Goal: Information Seeking & Learning: Learn about a topic

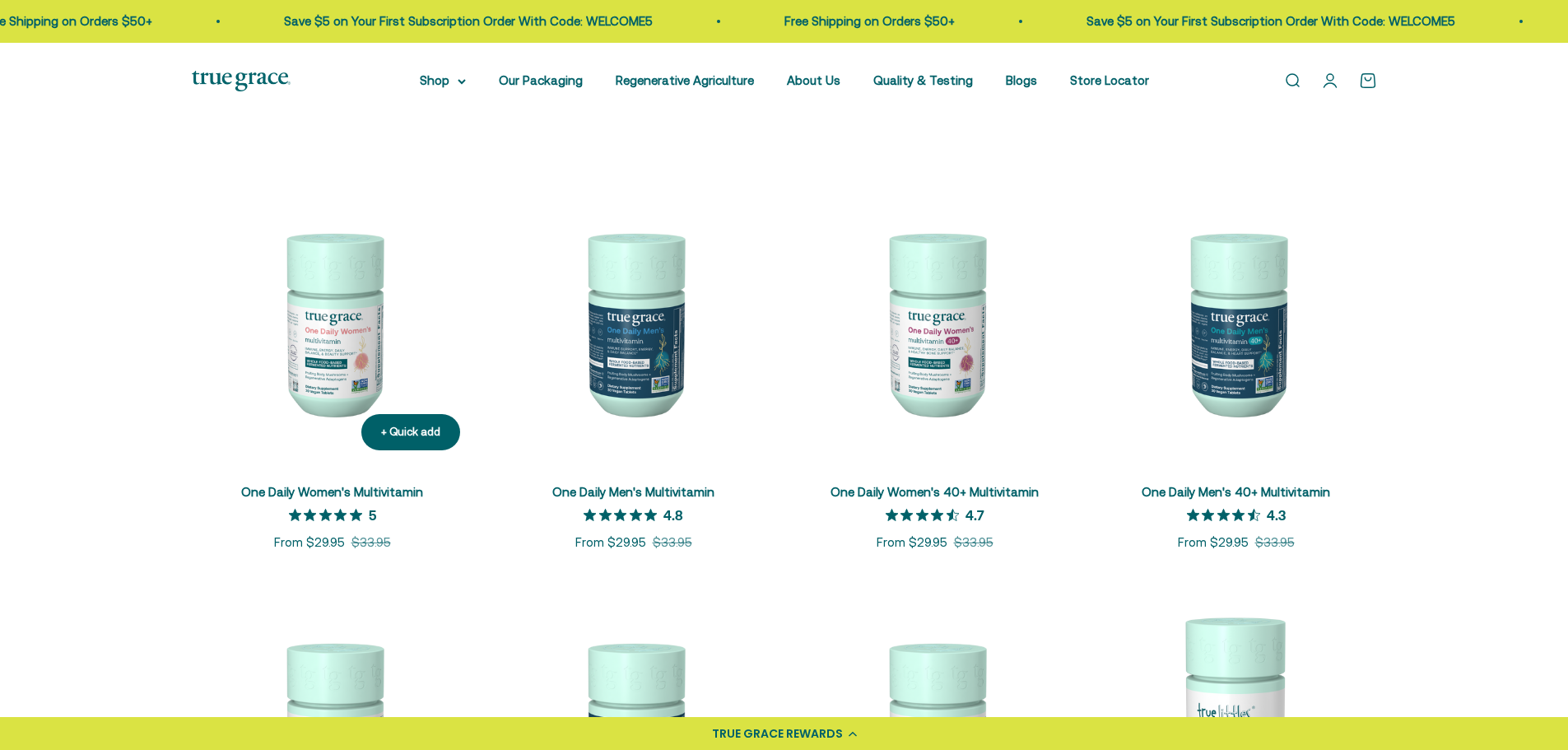
scroll to position [330, 0]
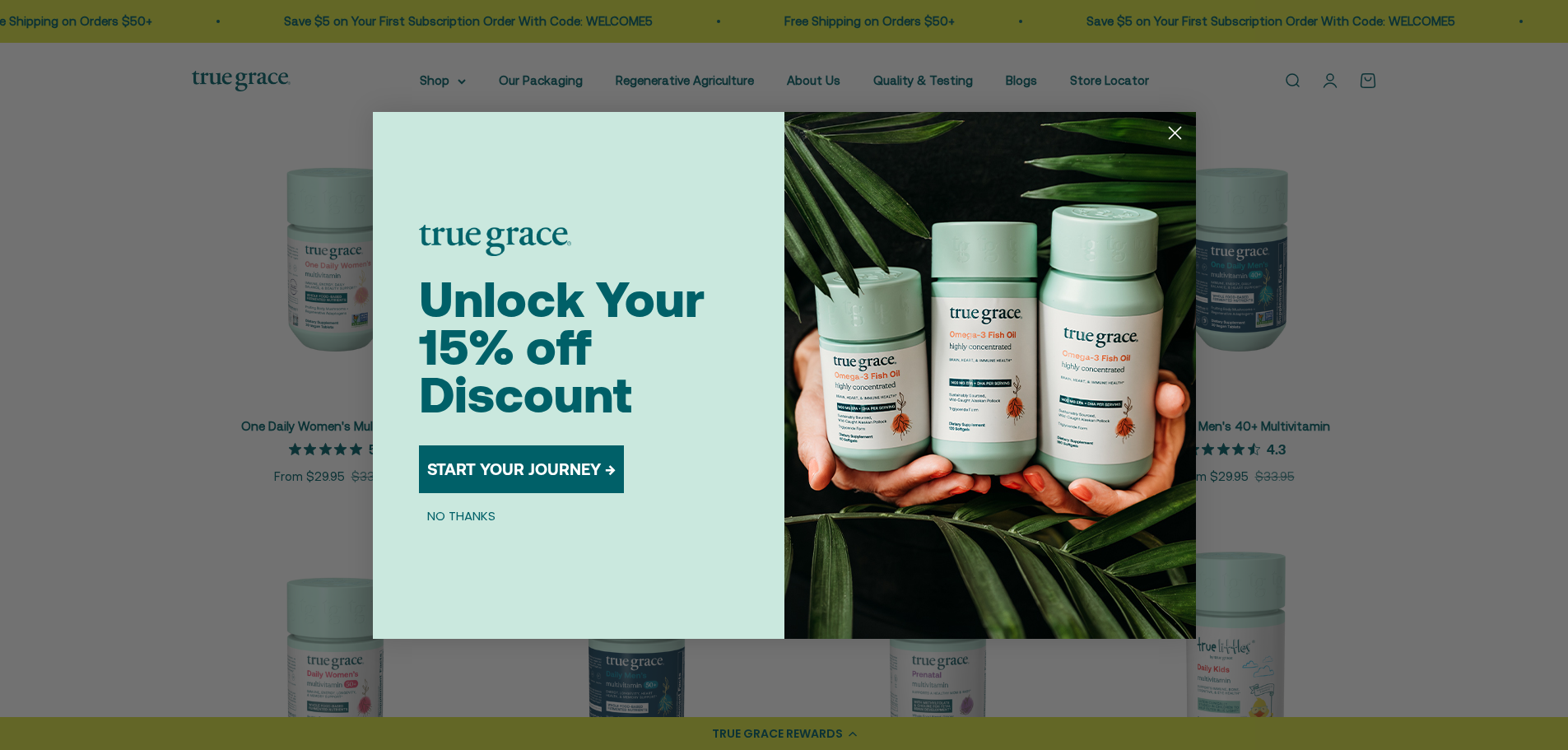
click at [1168, 126] on circle "Close dialog" at bounding box center [1174, 132] width 27 height 27
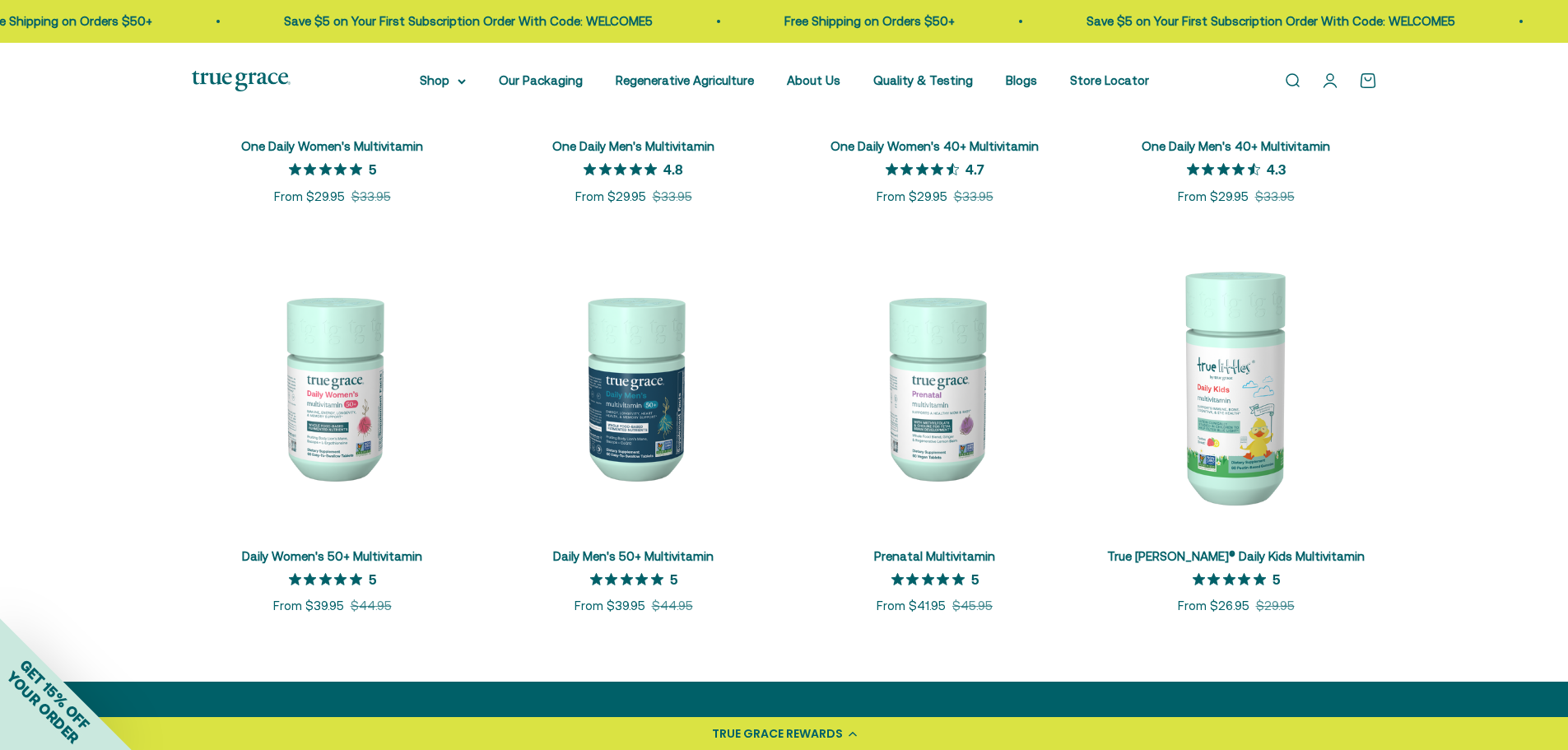
scroll to position [659, 0]
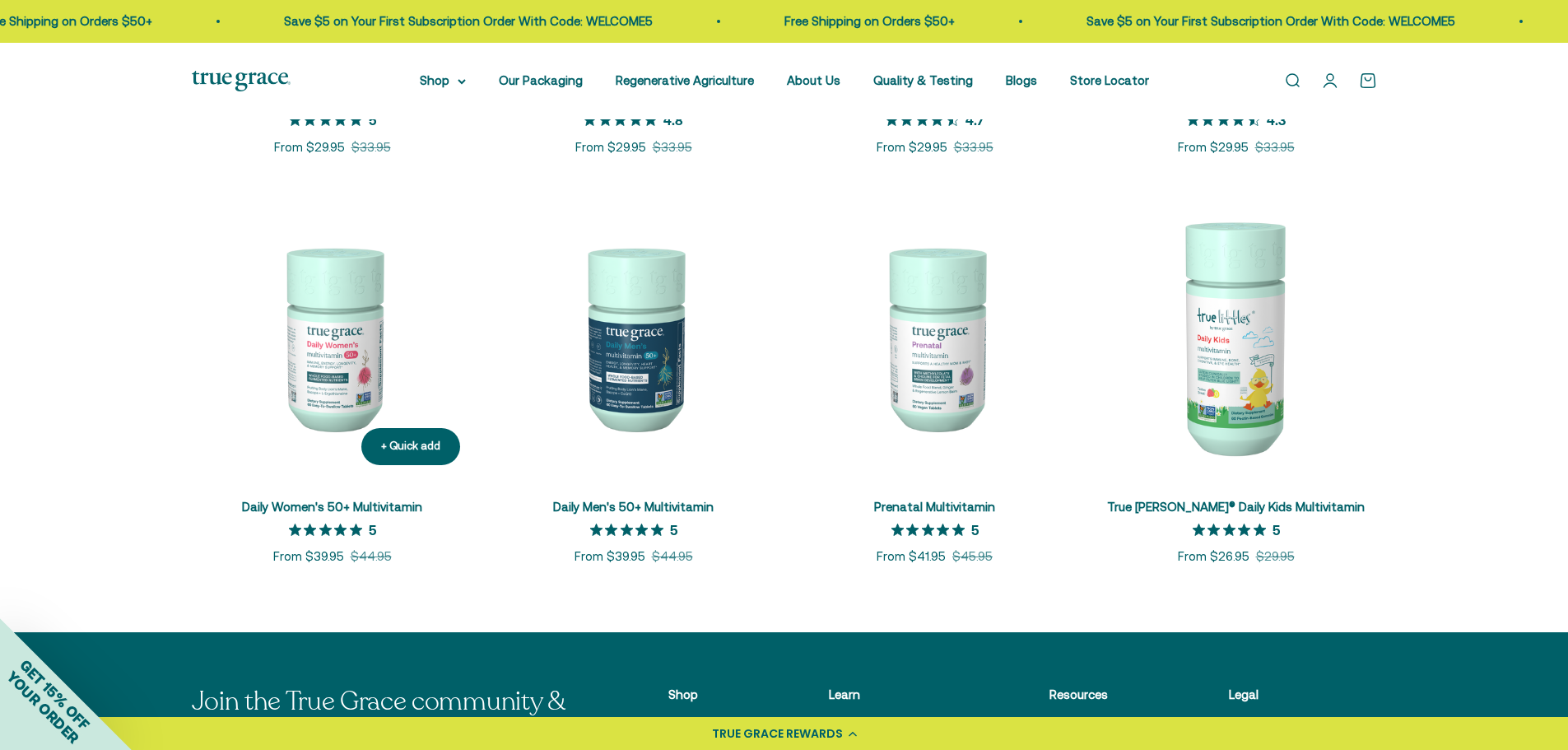
click at [358, 505] on link "Daily Women's 50+ Multivitamin" at bounding box center [332, 507] width 180 height 14
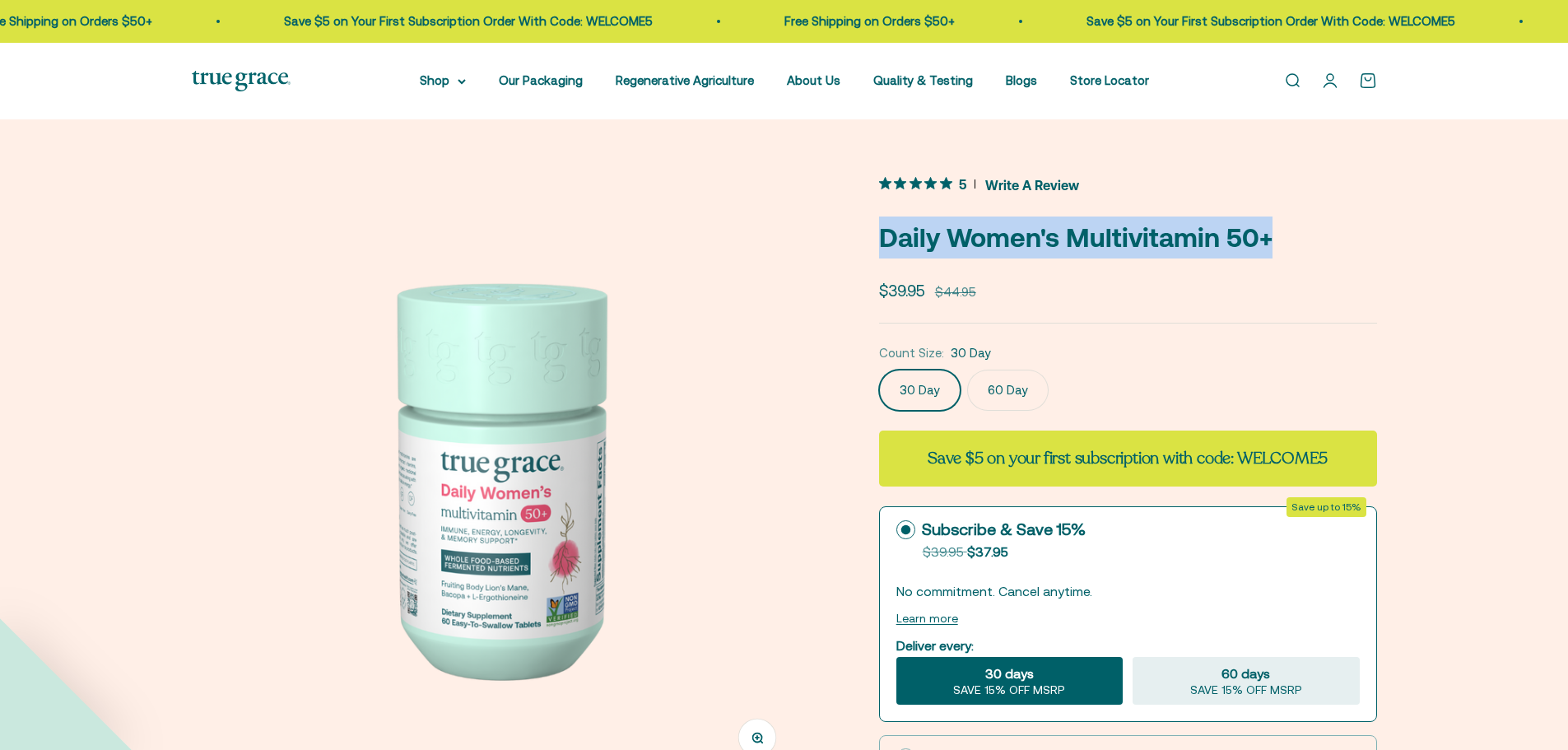
drag, startPoint x: 0, startPoint y: 0, endPoint x: 859, endPoint y: 219, distance: 886.5
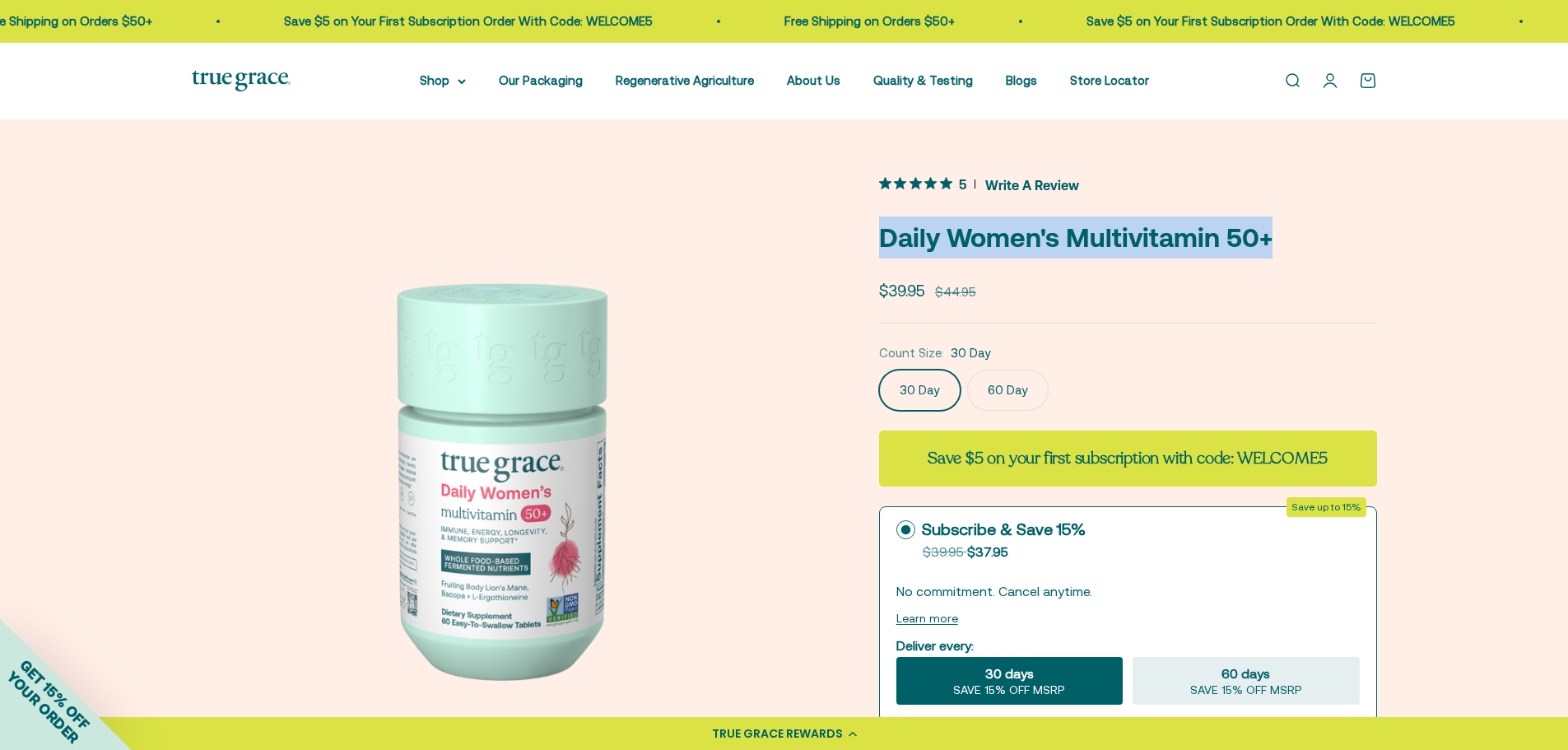
copy p "Daily Women's Multivitamin 50+"
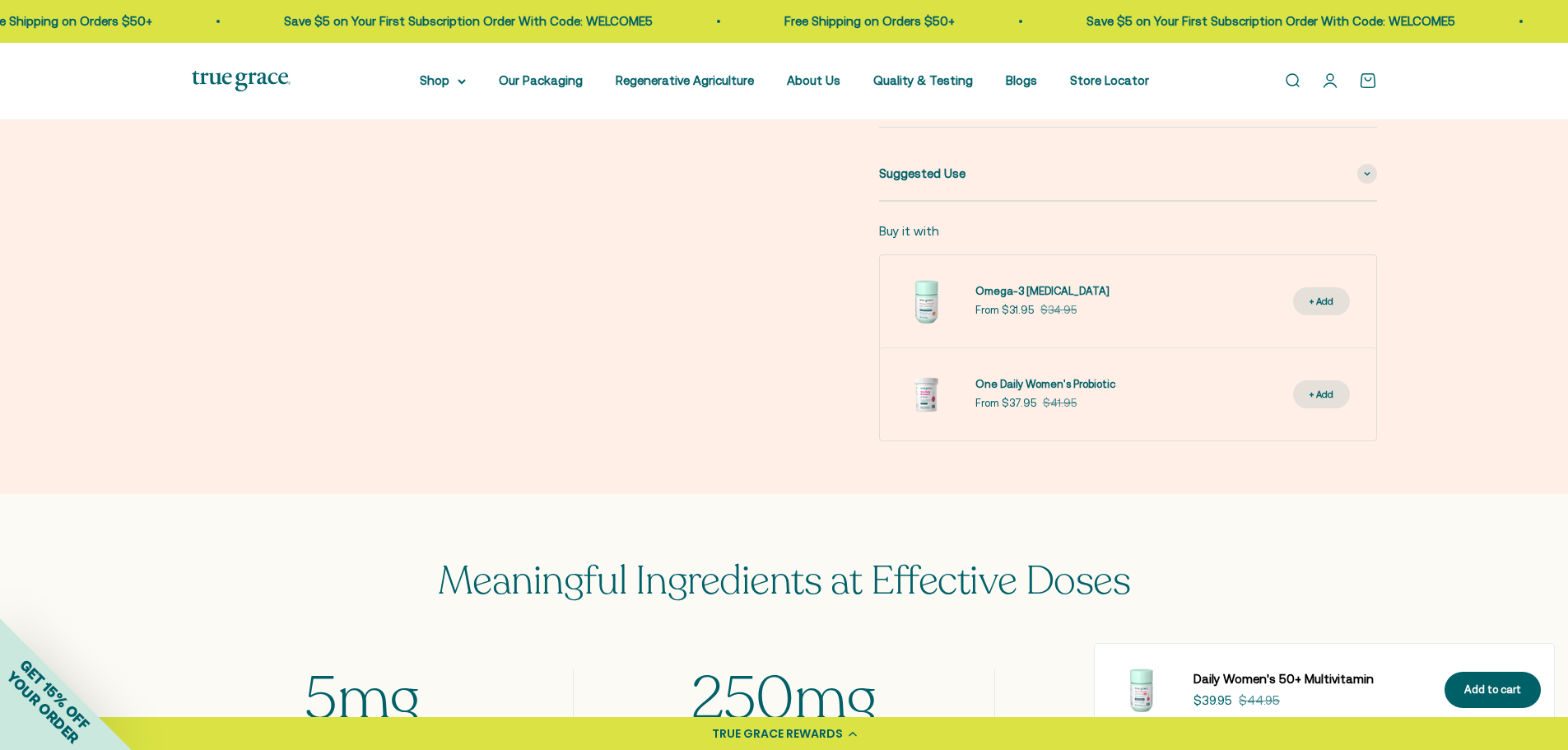
scroll to position [741, 0]
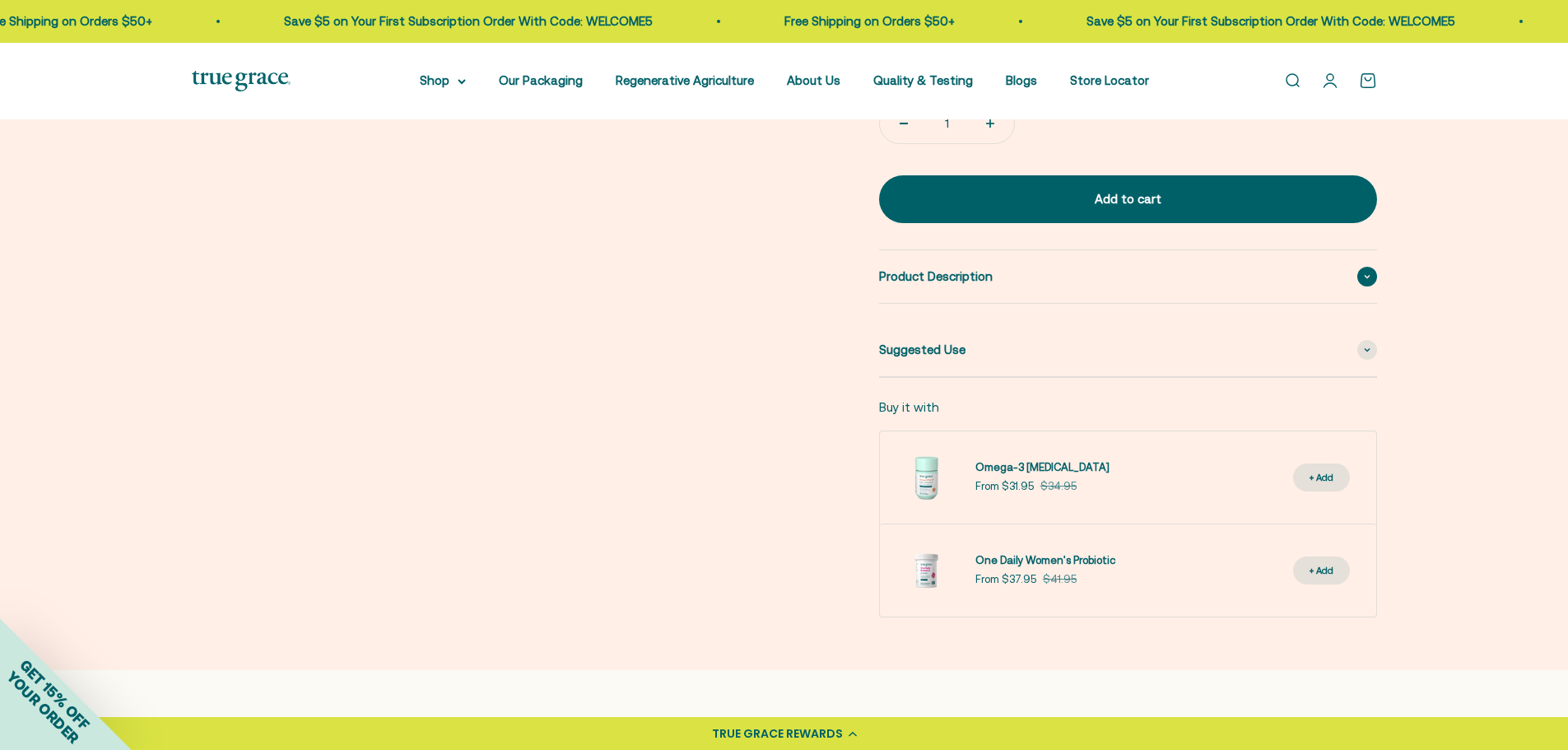
click at [1178, 280] on div "Product Description" at bounding box center [1128, 276] width 498 height 53
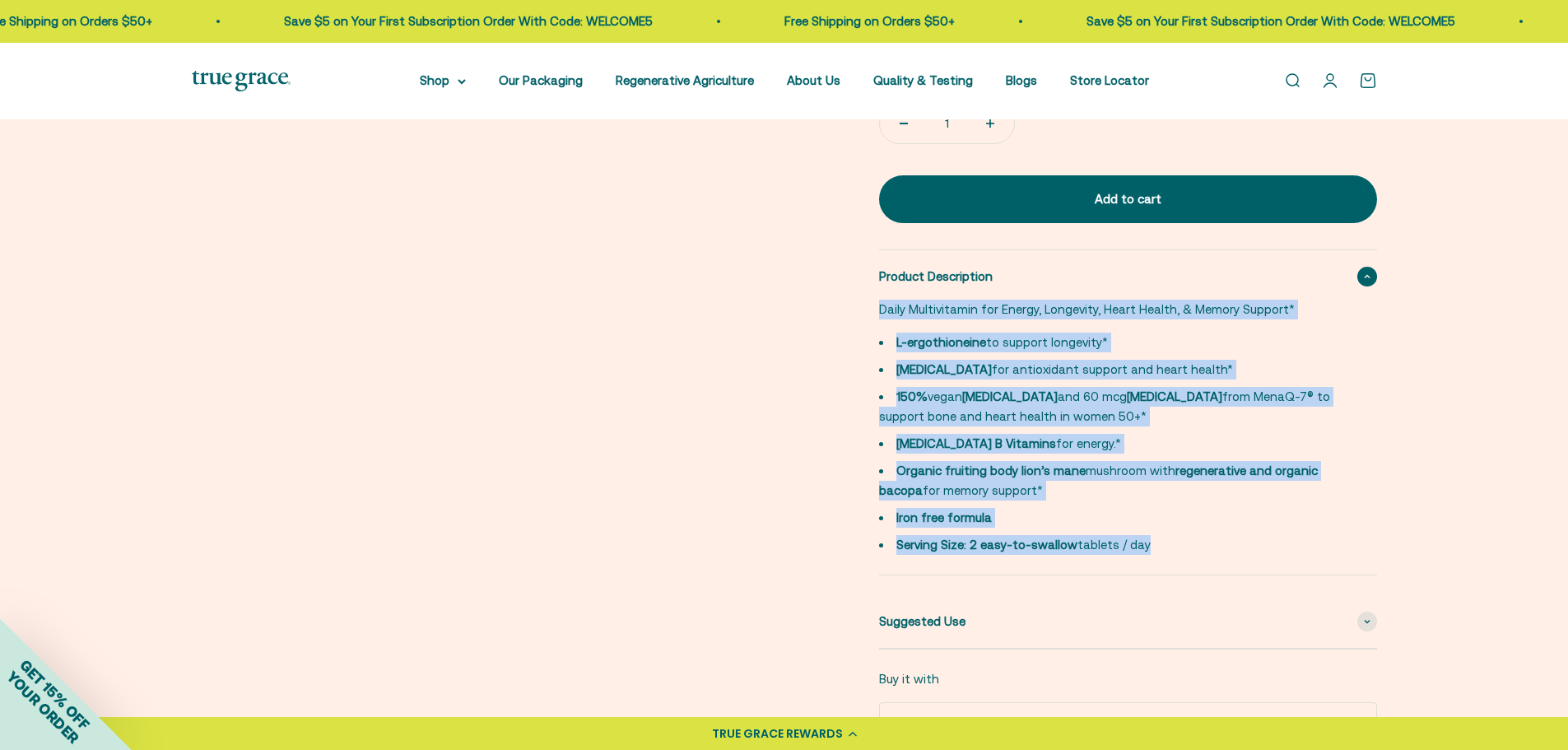
drag, startPoint x: 877, startPoint y: 306, endPoint x: 1214, endPoint y: 549, distance: 415.5
click at [1214, 549] on div "Zoom Go to item 1 Go to item 2 Go to item 3 Go to item 4 Go to item 5 Go to ite…" at bounding box center [784, 161] width 1185 height 1460
copy div "Daily Multivitamin for Energy, Longevity, Heart Health, & Memory Support* L-erg…"
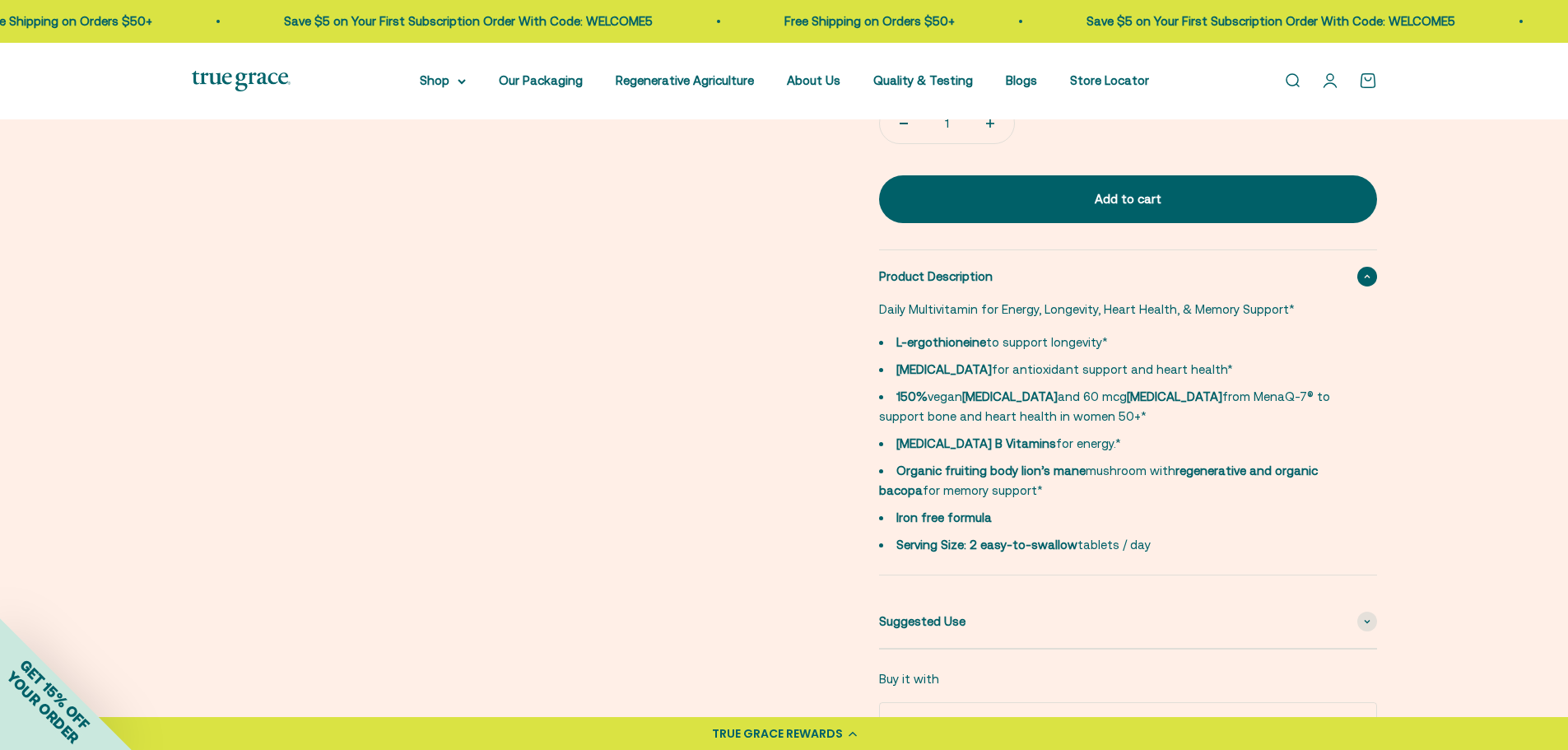
click at [693, 289] on div "Zoom Go to item 1 Go to item 2 Go to item 3 Go to item 4 Go to item 5 Go to ite…" at bounding box center [784, 161] width 1185 height 1460
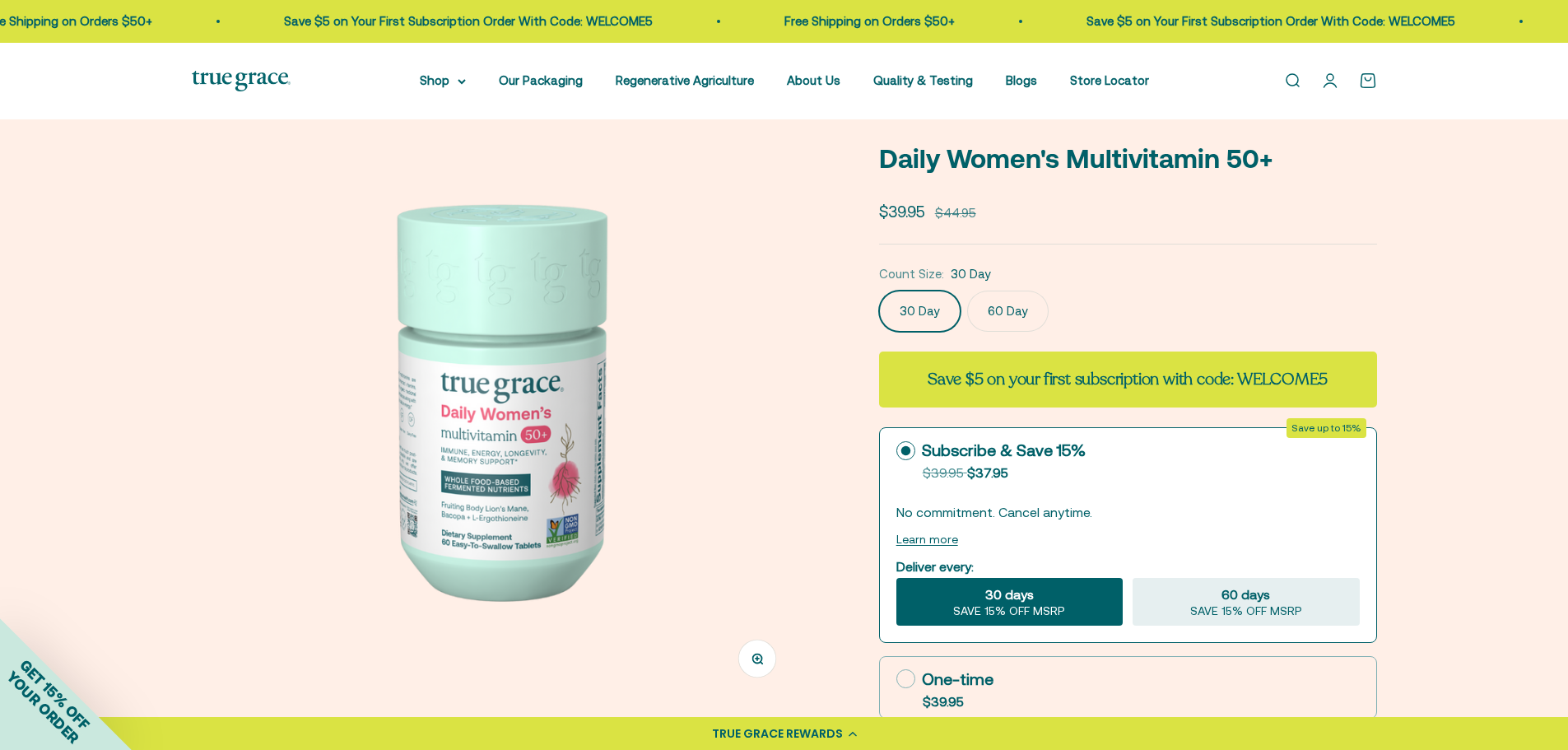
scroll to position [0, 0]
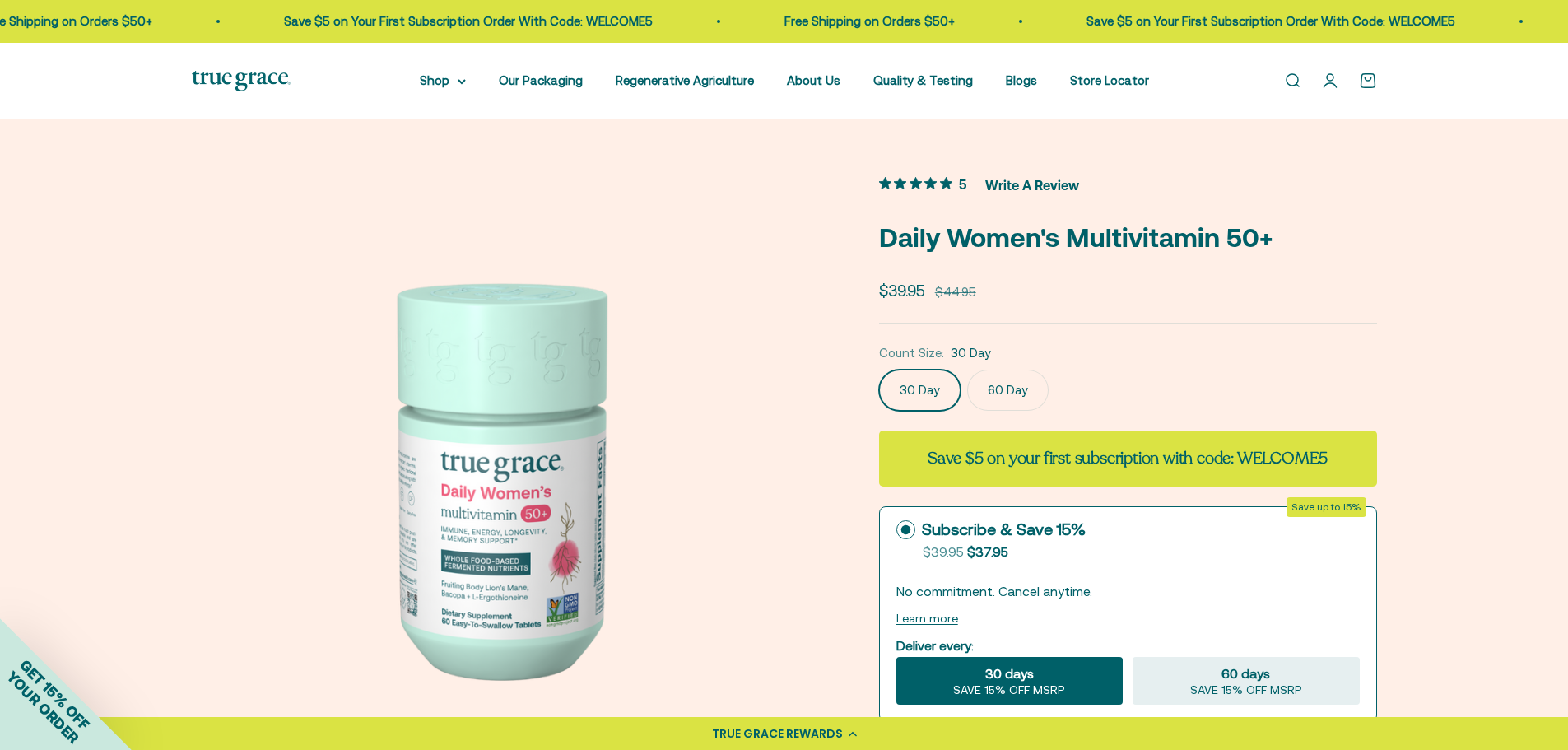
drag, startPoint x: 843, startPoint y: 183, endPoint x: 852, endPoint y: 191, distance: 12.0
click at [1293, 85] on link "Open search" at bounding box center [1292, 81] width 18 height 18
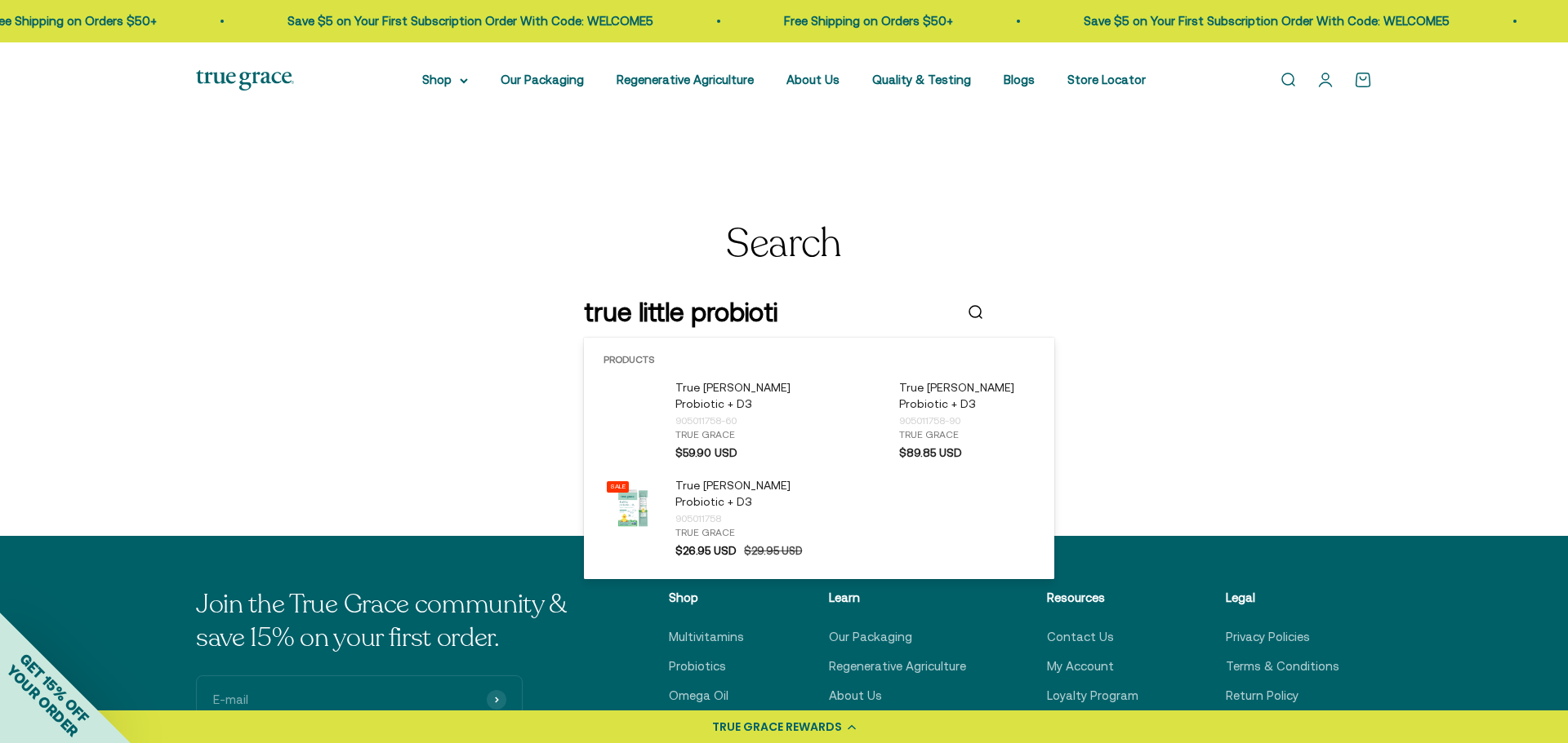
type input "true little probiotic"
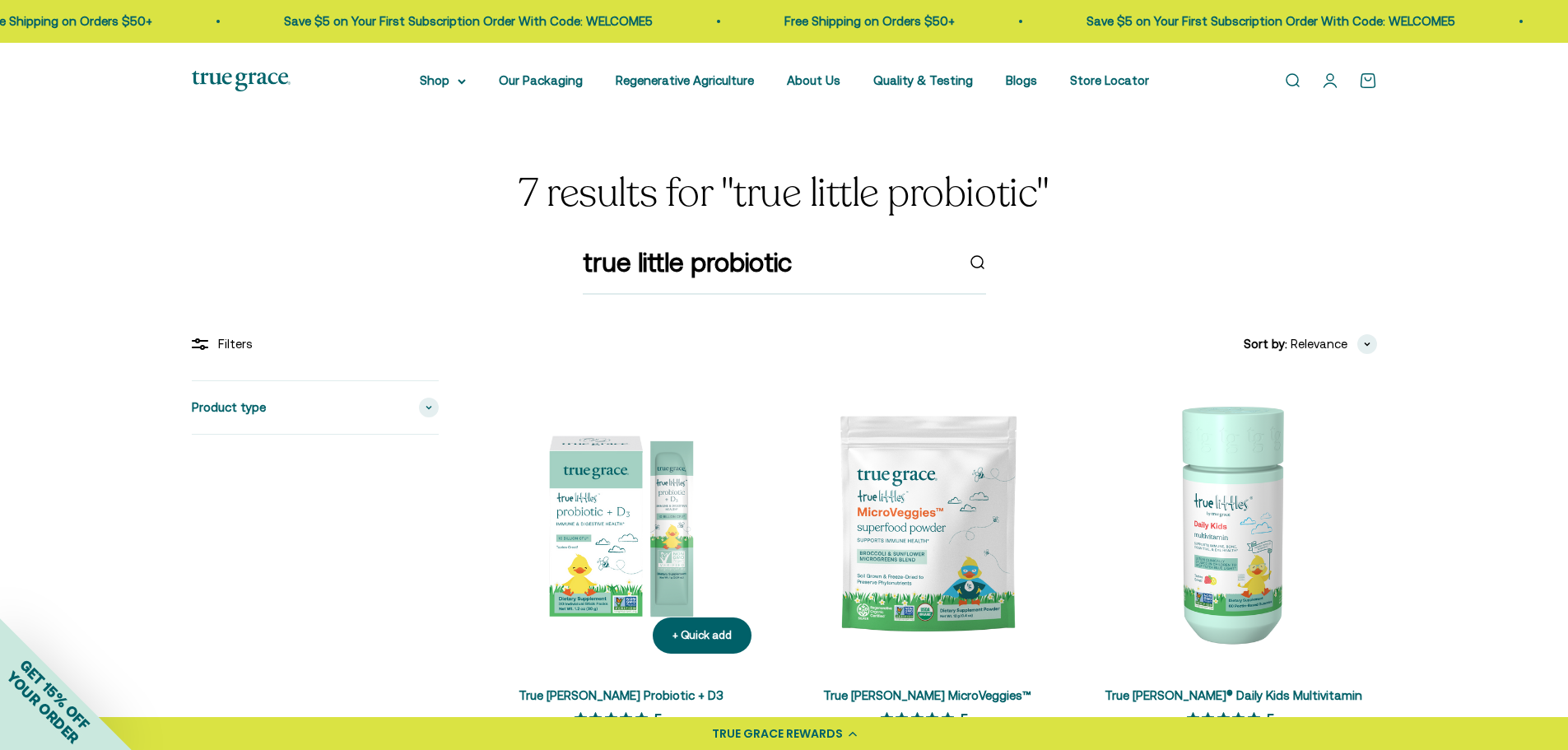
click at [595, 482] on img at bounding box center [622, 524] width 287 height 287
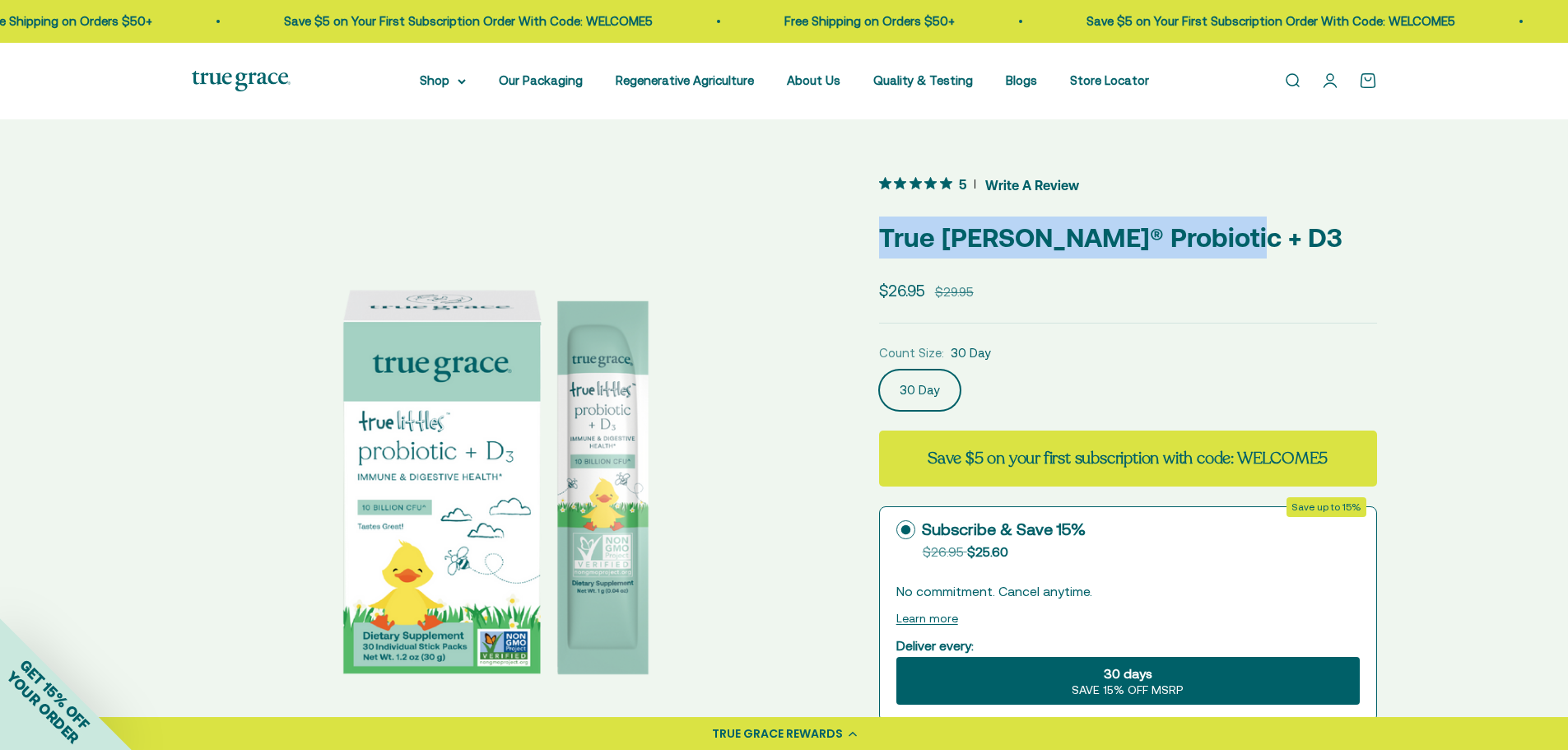
drag, startPoint x: 1231, startPoint y: 236, endPoint x: 884, endPoint y: 244, distance: 347.1
click at [884, 244] on p "True Littles® Probiotic + D3" at bounding box center [1128, 238] width 498 height 42
copy p "True Littles® Probiotic + D3"
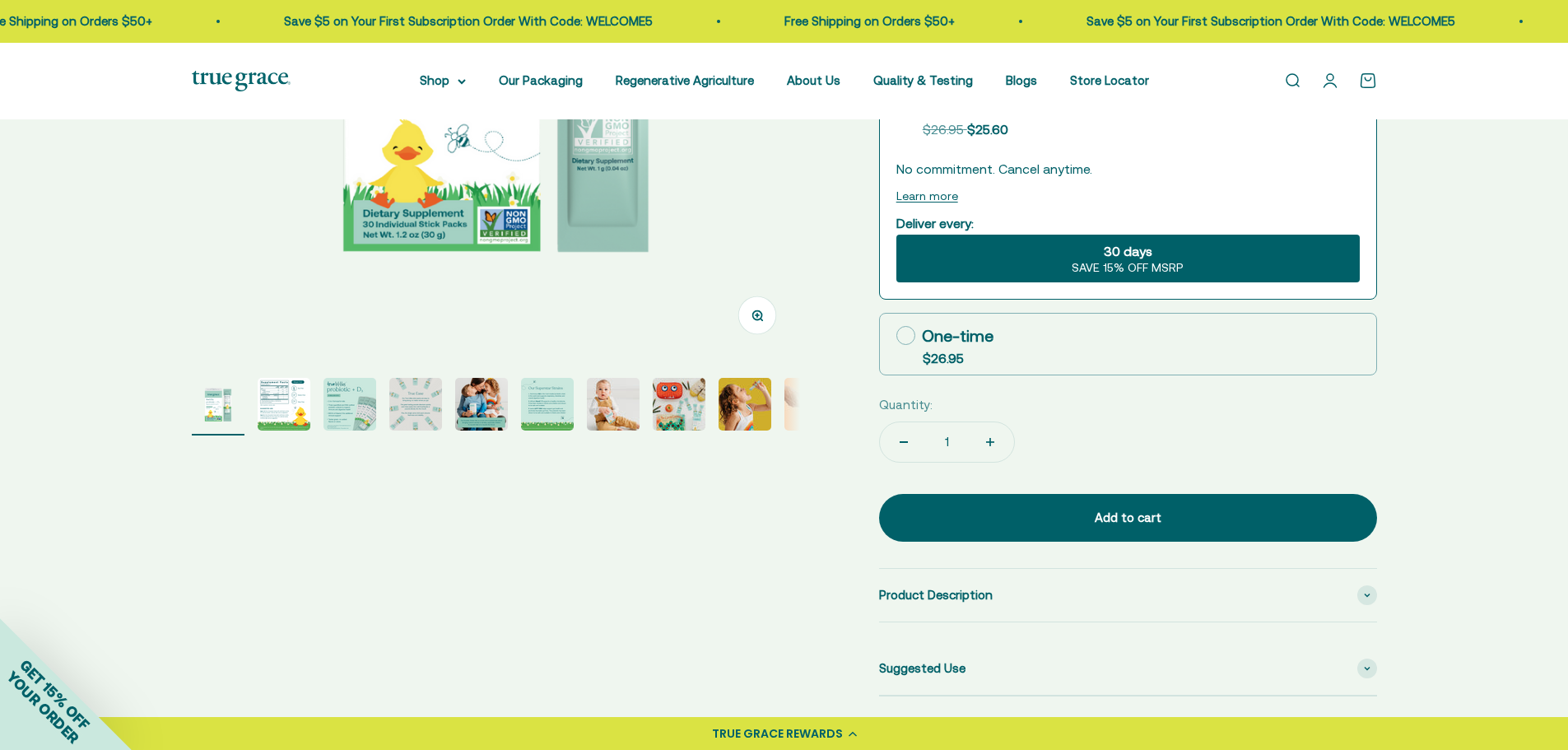
scroll to position [659, 0]
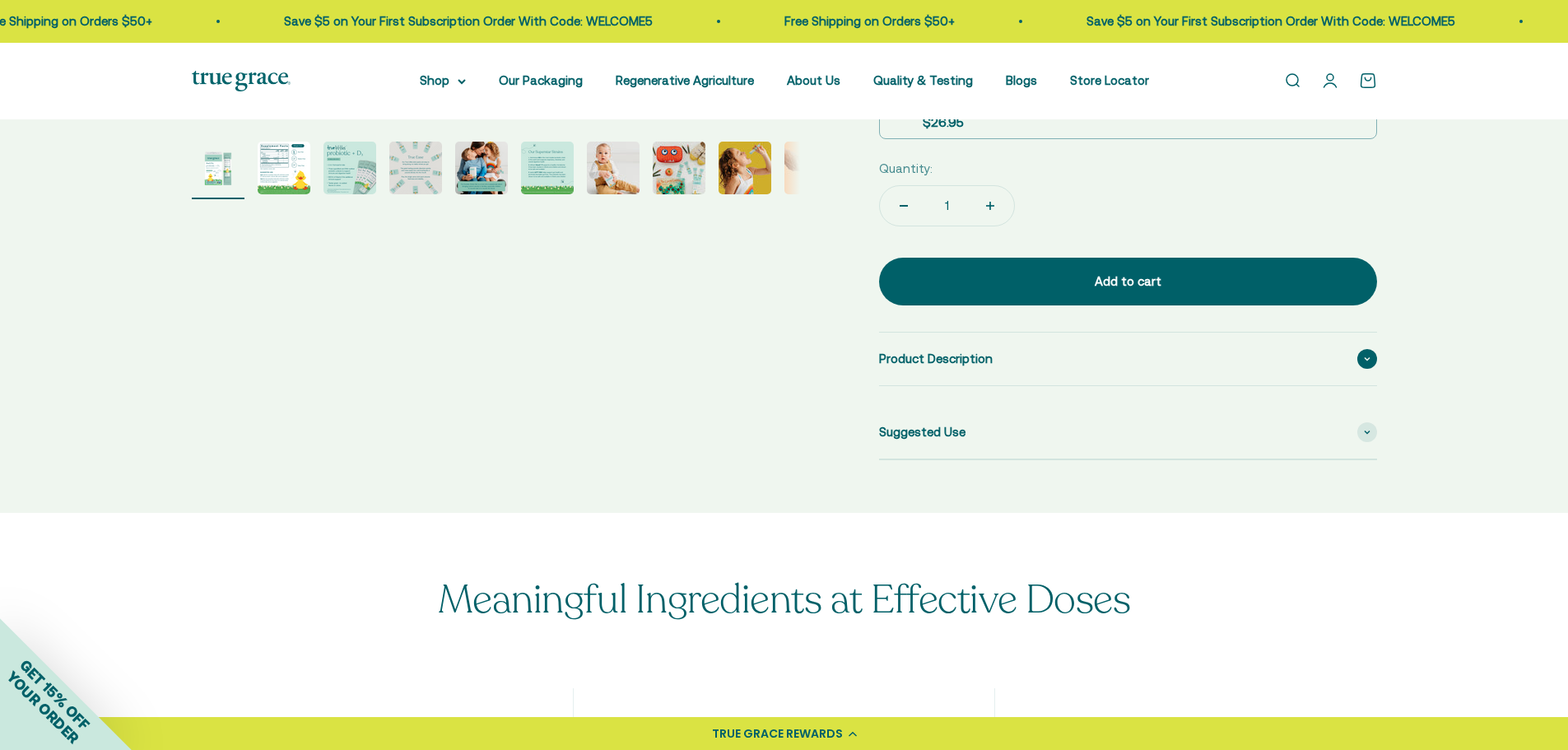
click at [918, 348] on div "Product Description" at bounding box center [1128, 359] width 498 height 53
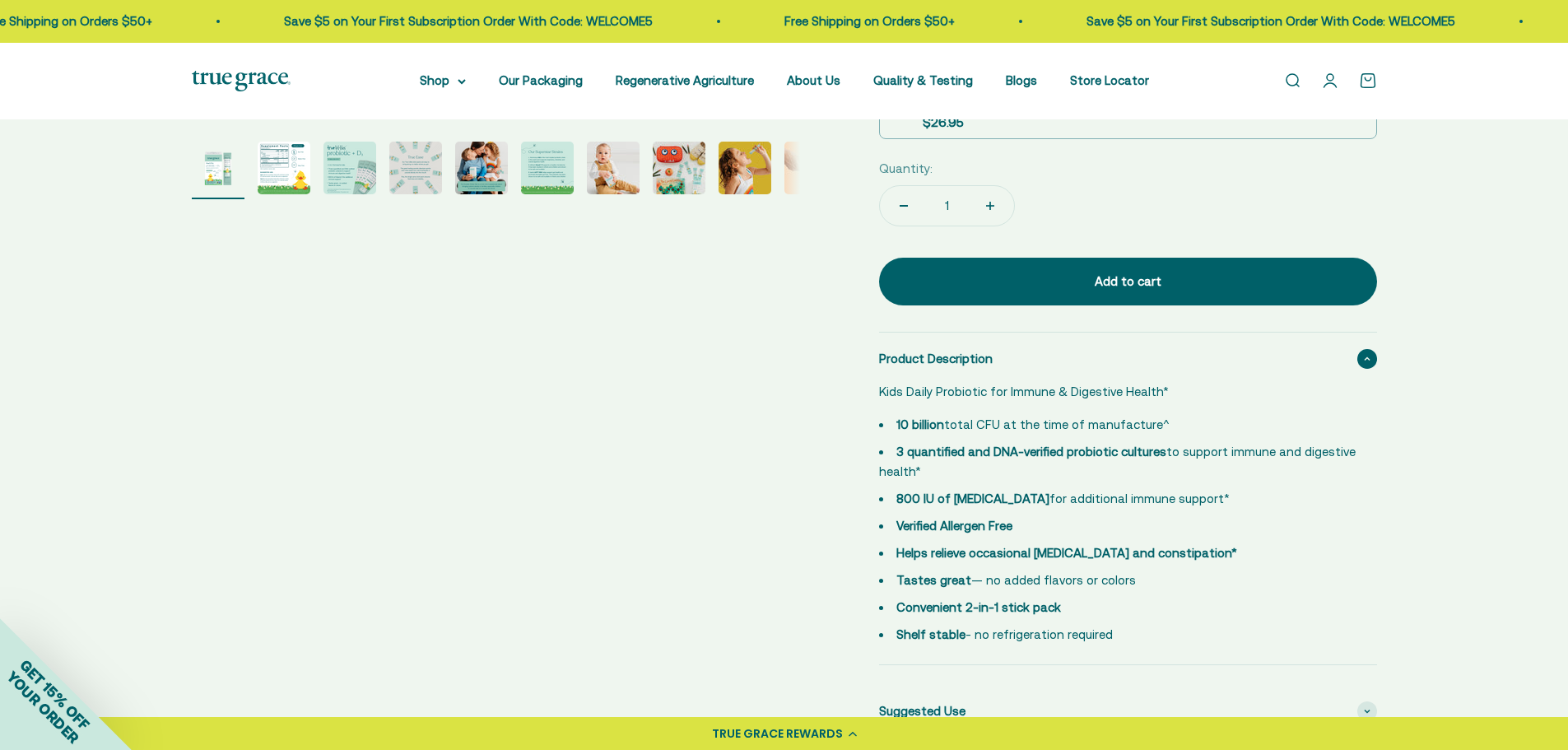
drag, startPoint x: 872, startPoint y: 389, endPoint x: 1155, endPoint y: 650, distance: 385.0
click at [1155, 650] on div "Zoom Go to item 1 Go to item 2 Go to item 3 Go to item 4 Go to item 5 Go to ite…" at bounding box center [784, 126] width 1185 height 1227
copy div "Kids Daily Probiotic for Immune & Digestive Health* 10 billion total CFU at the…"
click at [721, 319] on div "Zoom Go to item 1 Go to item 2 Go to item 3 Go to item 4 Go to item 5 Go to ite…" at bounding box center [784, 126] width 1185 height 1227
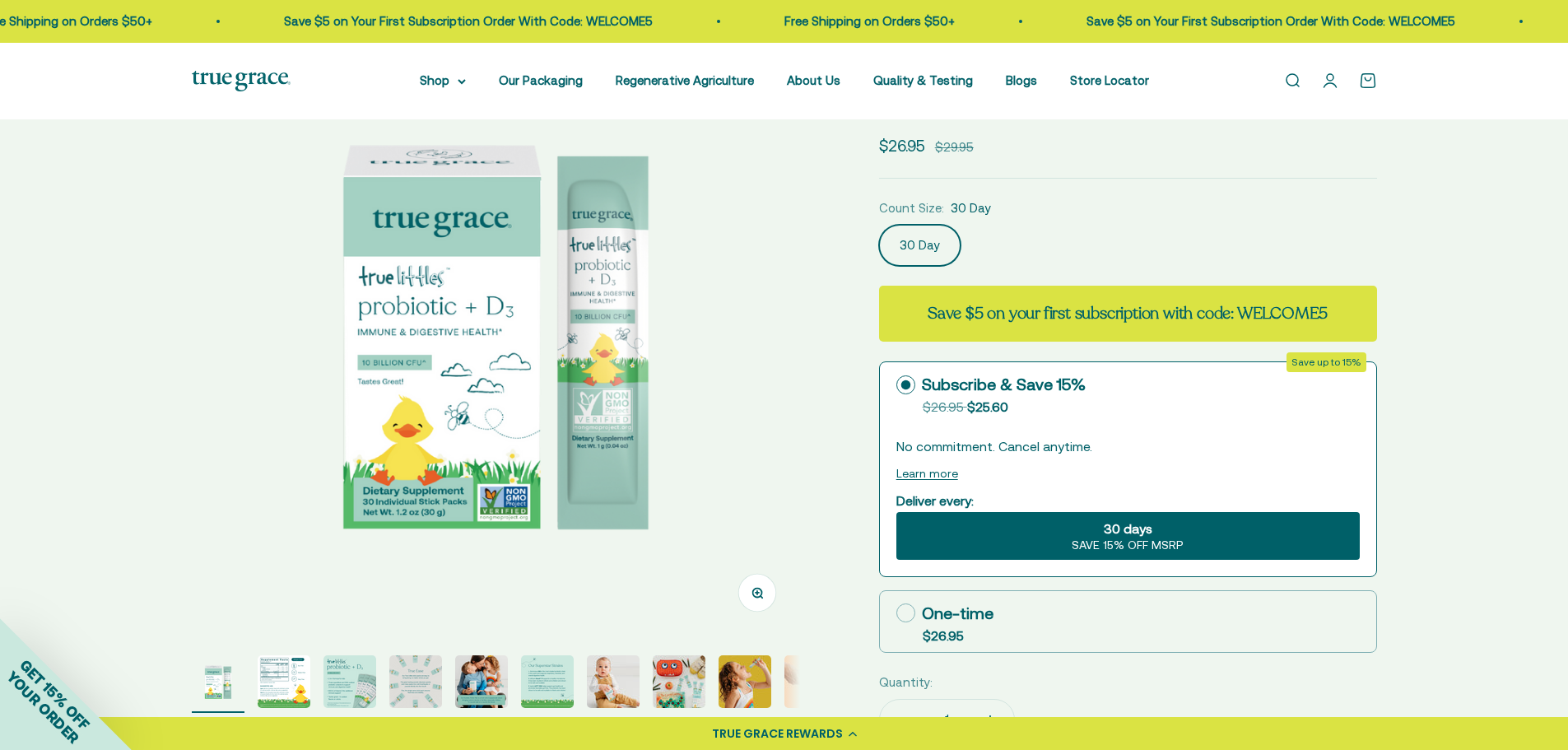
scroll to position [0, 0]
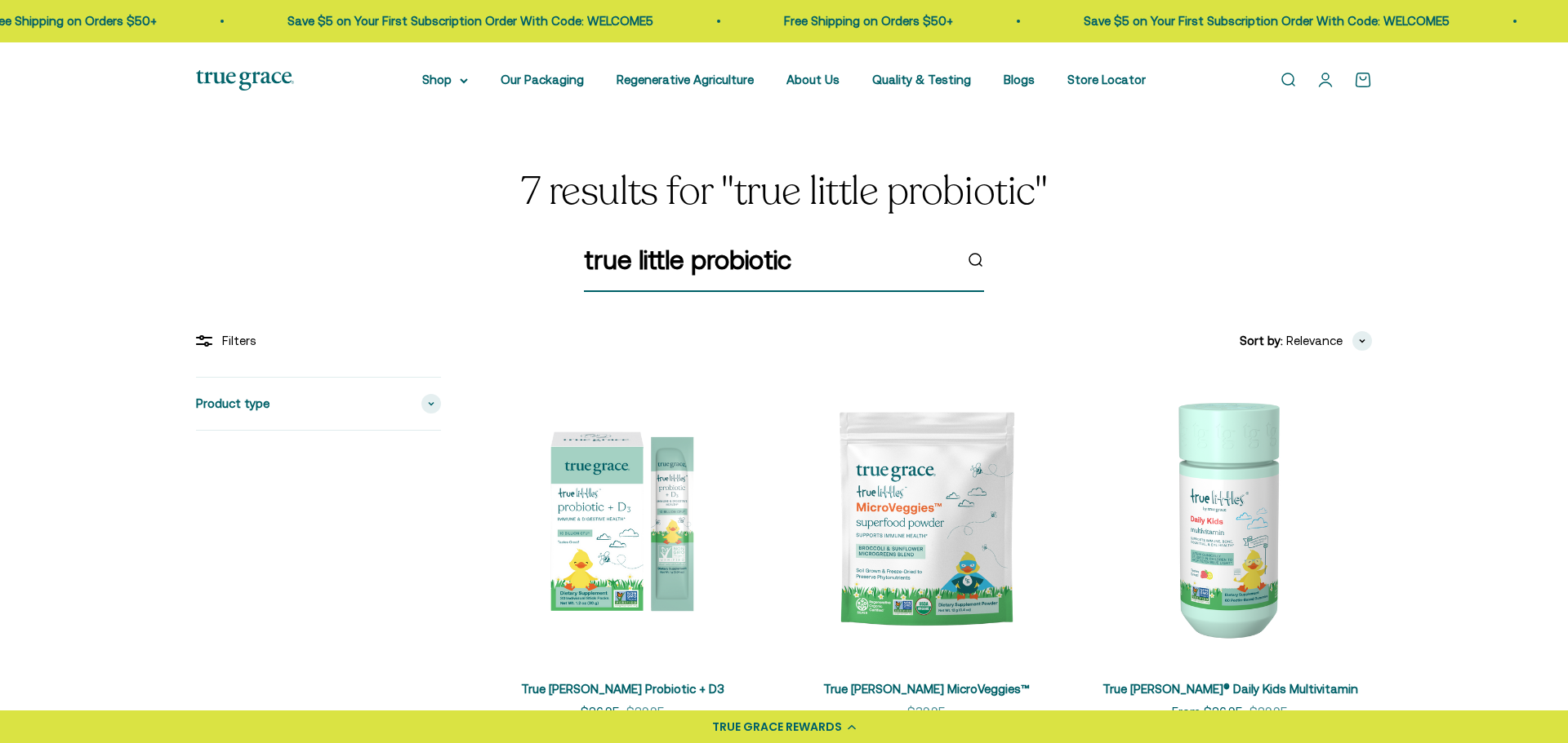
click at [809, 263] on input "true little probiotic" at bounding box center [768, 260] width 369 height 42
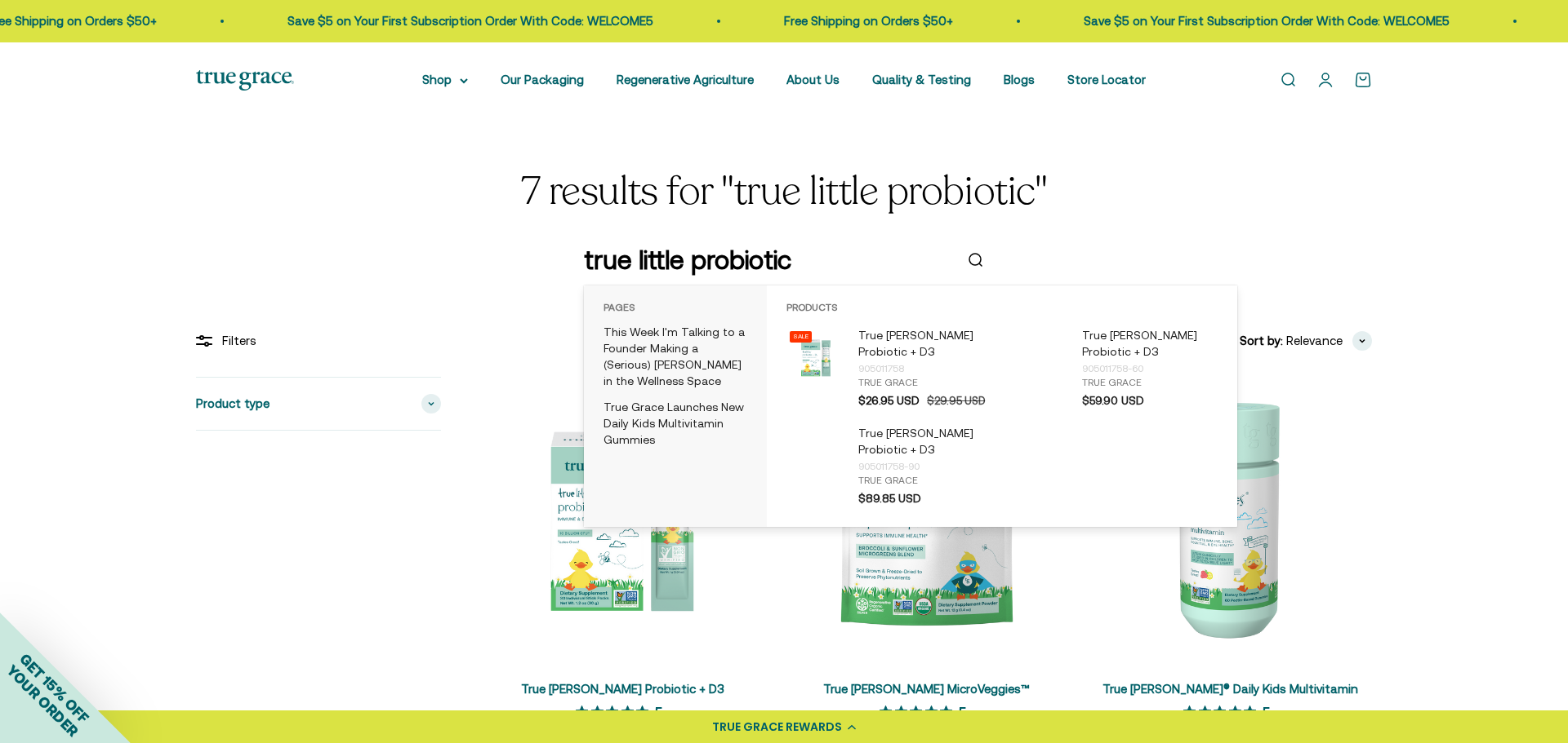
drag, startPoint x: 0, startPoint y: 0, endPoint x: 729, endPoint y: 265, distance: 775.7
click at [729, 265] on input "true little probiotic" at bounding box center [768, 260] width 369 height 42
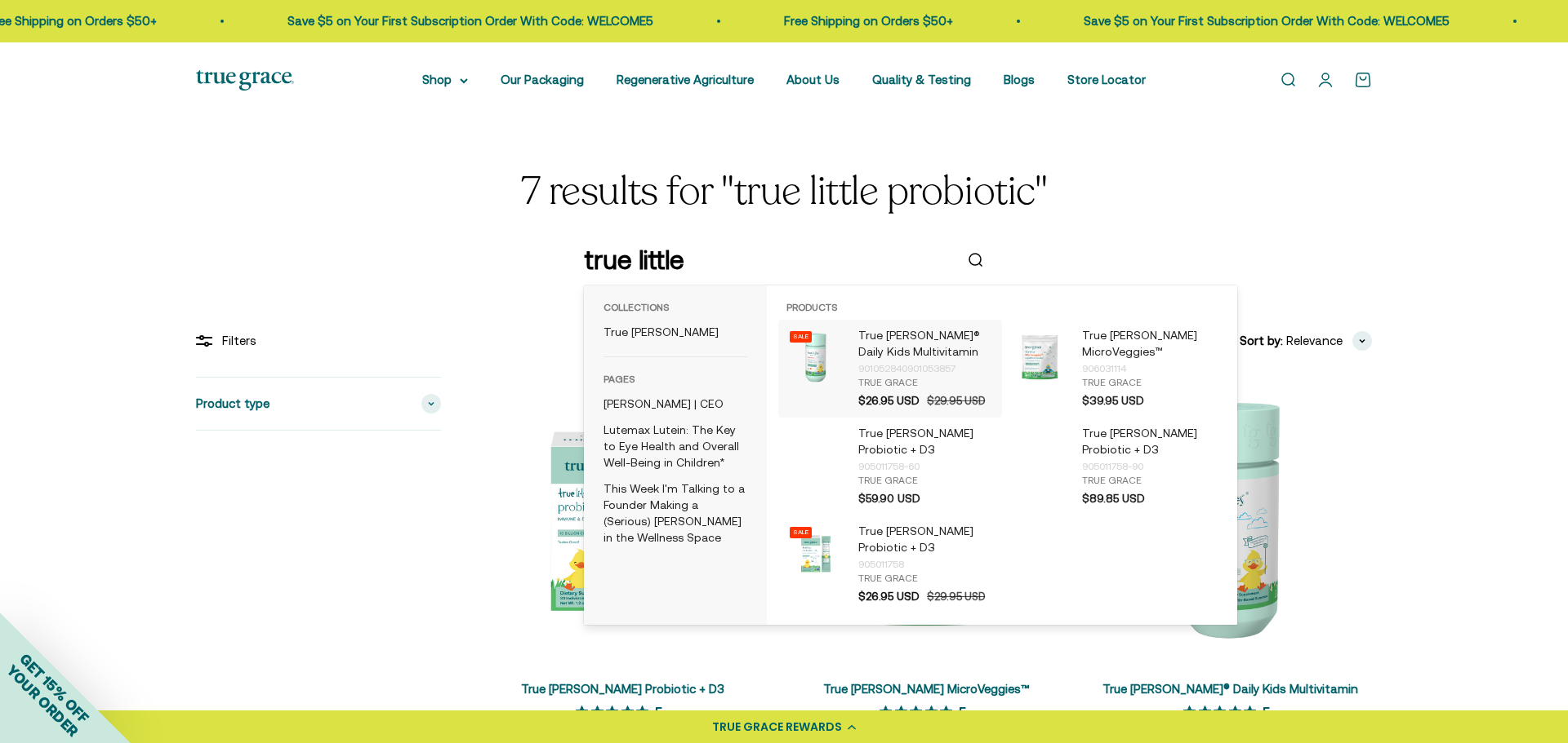
type input "true little"
click at [884, 350] on p "True [PERSON_NAME]® Daily Kids Multivitamin" at bounding box center [926, 344] width 136 height 33
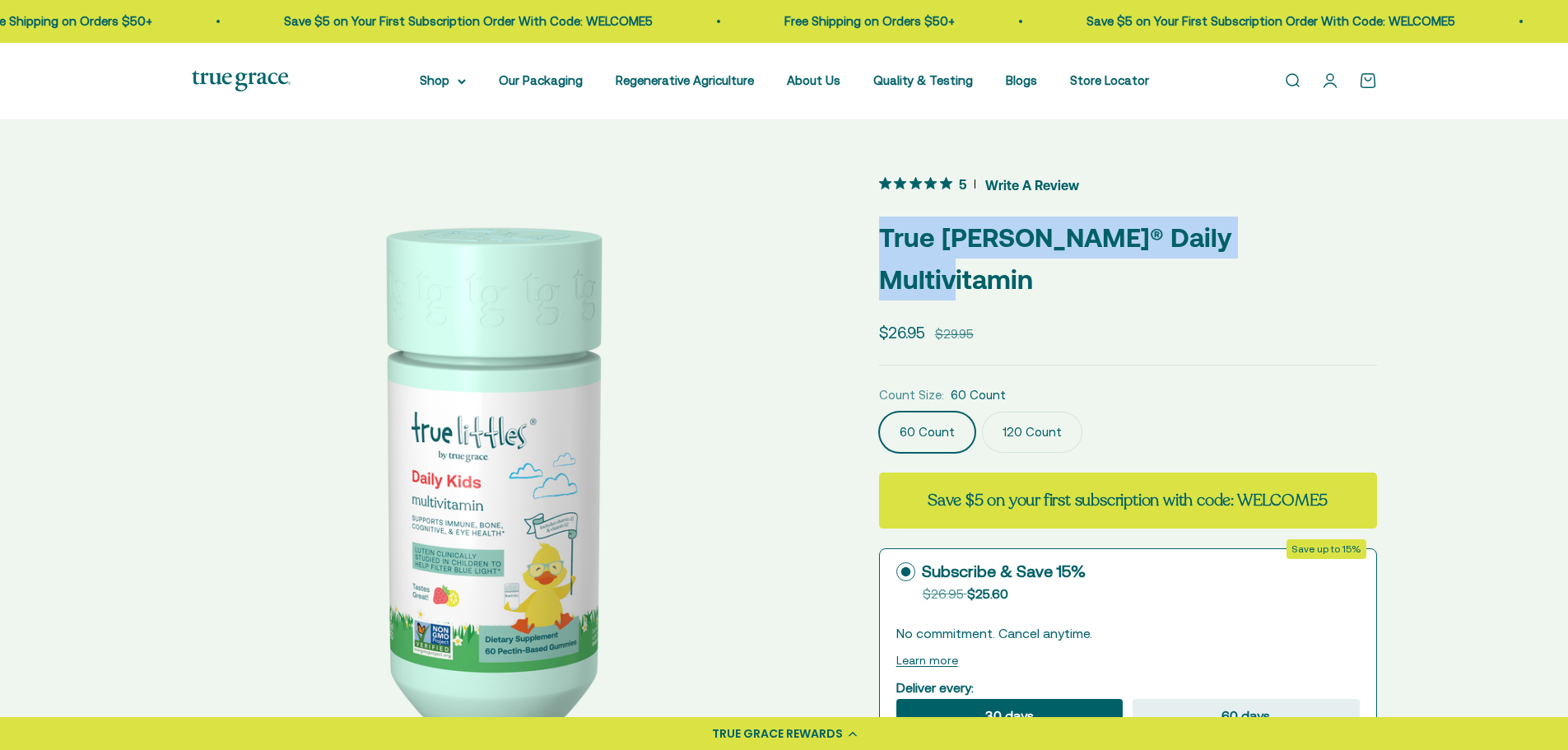
click at [866, 217] on div "Zoom Go to item 1 Go to item 2 Go to item 3 Go to item 4 Go to item 5 Go to ite…" at bounding box center [784, 667] width 1185 height 990
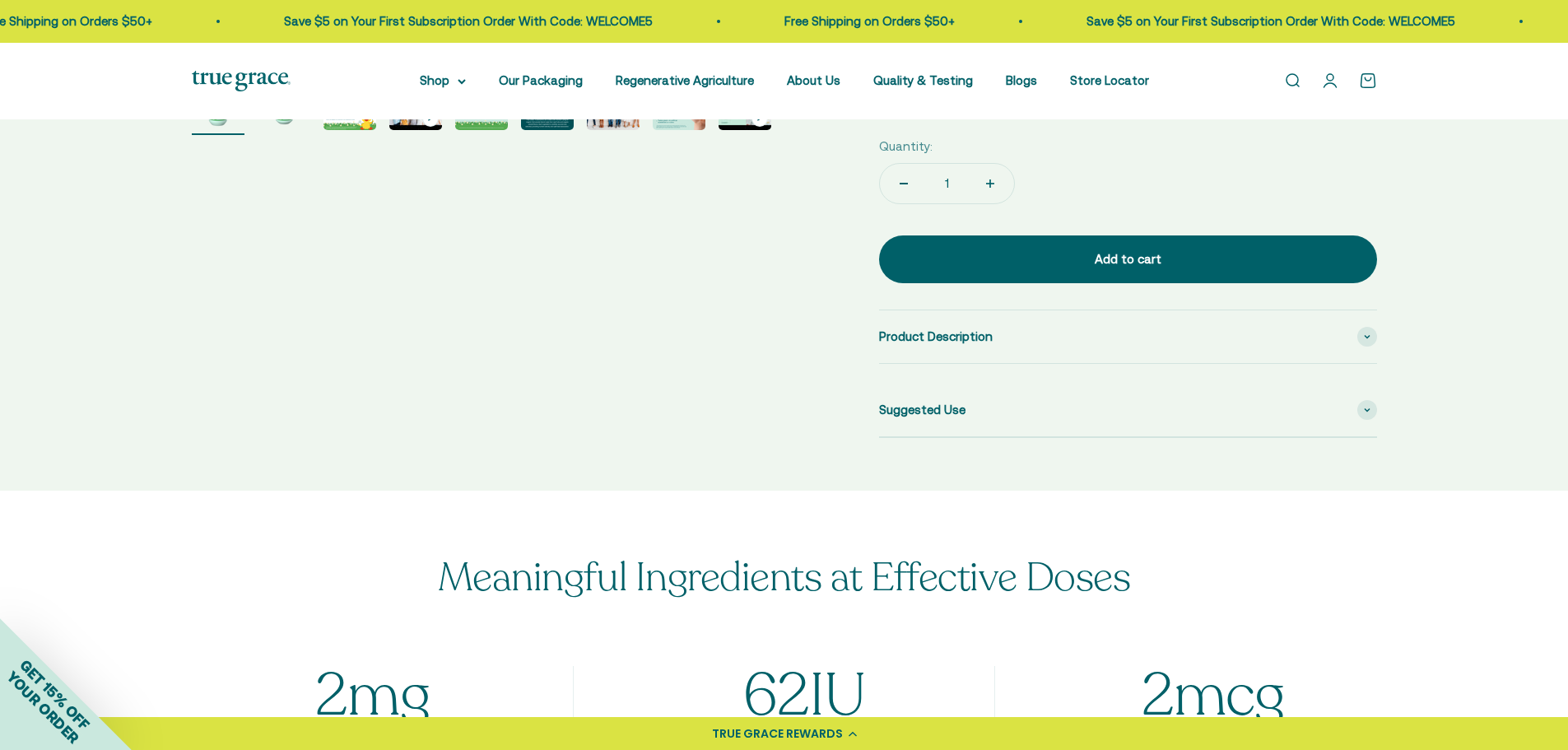
scroll to position [741, 0]
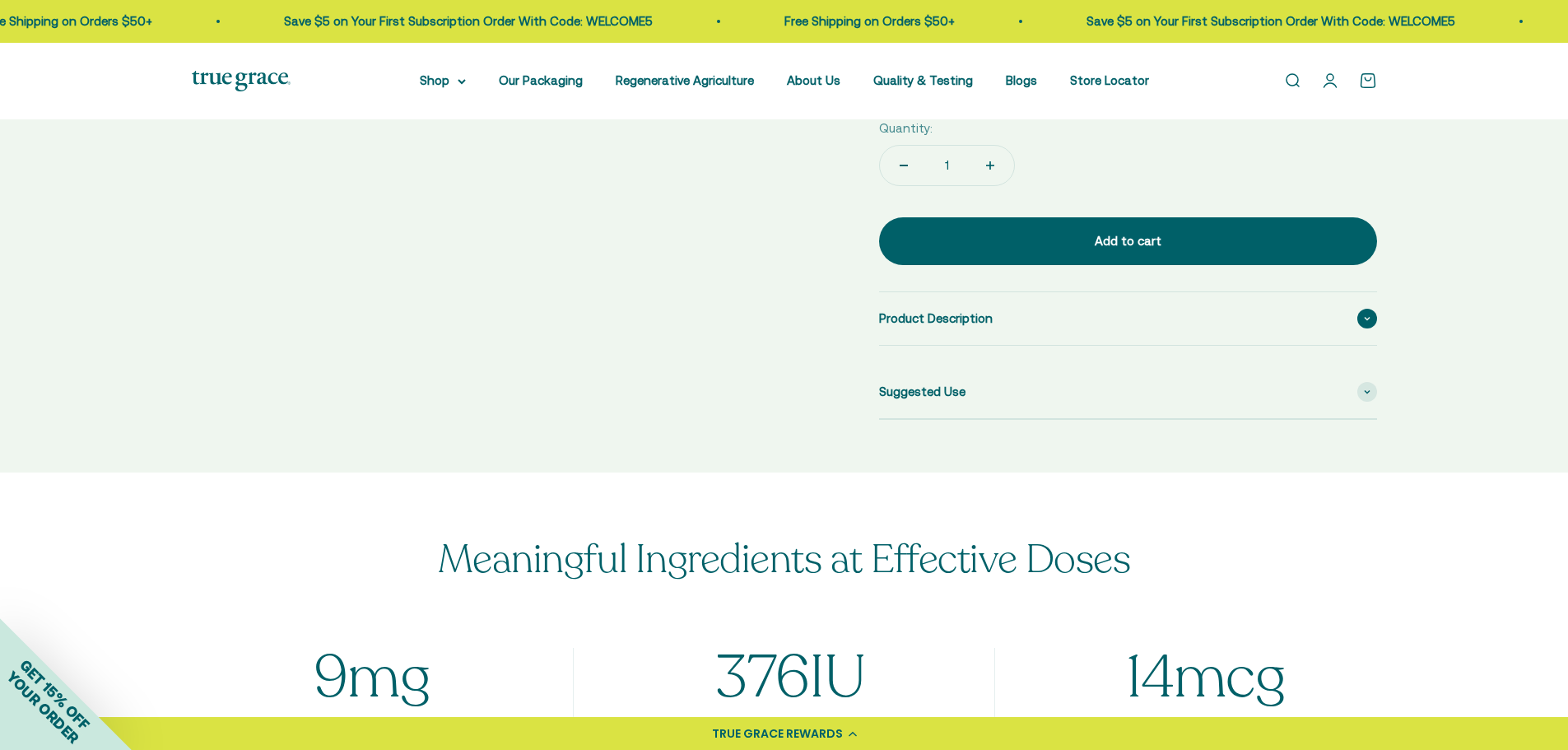
click at [946, 309] on span "Product Description" at bounding box center [936, 319] width 114 height 20
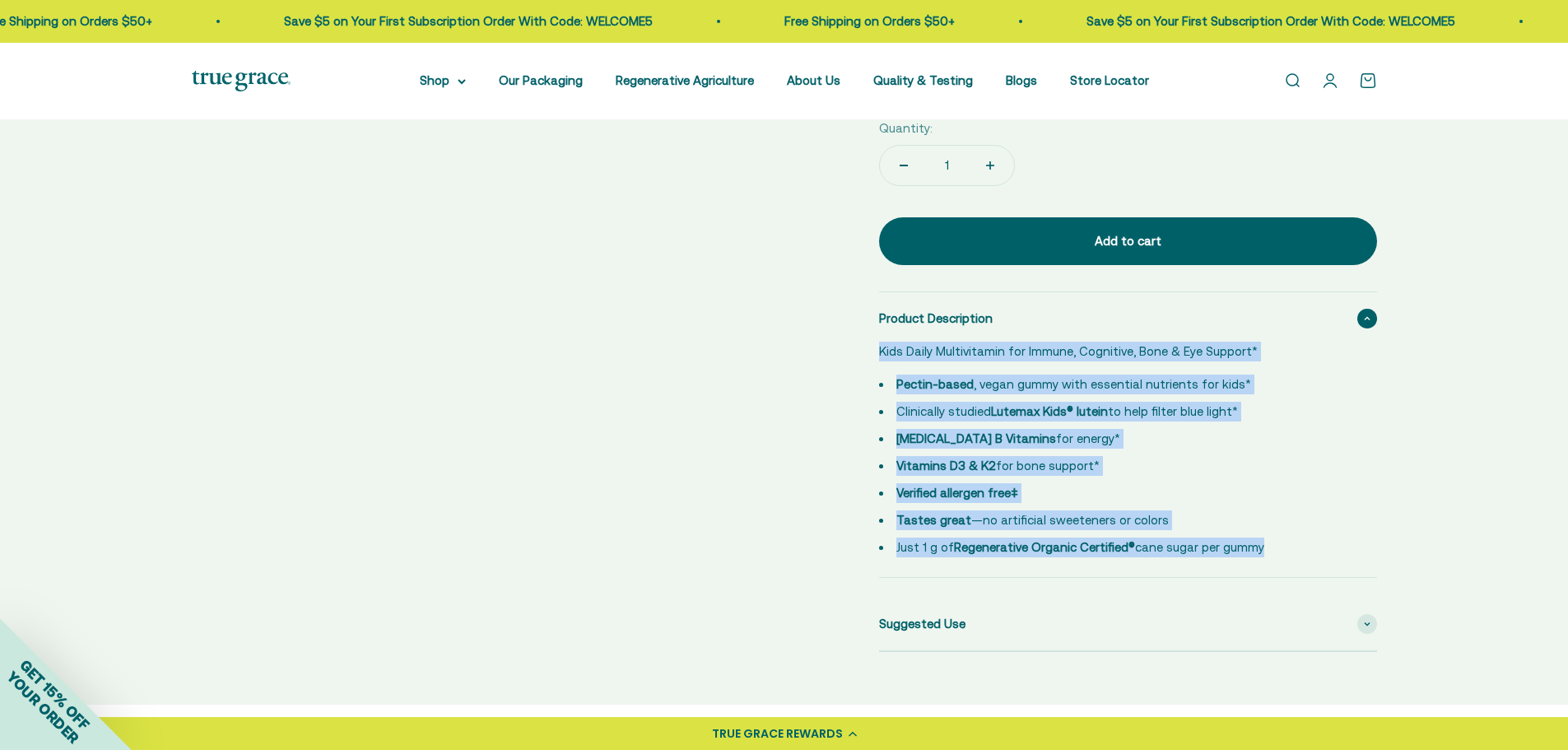
drag, startPoint x: 869, startPoint y: 271, endPoint x: 1286, endPoint y: 526, distance: 488.8
click at [1286, 526] on div "Zoom Go to item 1 Go to item 2 Go to item 3 Go to item 4 Go to item 5 Go to ite…" at bounding box center [784, 42] width 1185 height 1223
copy div "Kids Daily Multivitamin for Immune, Cognitive, Bone & Eye Support* Pectin-based…"
